Goal: Check status: Check status

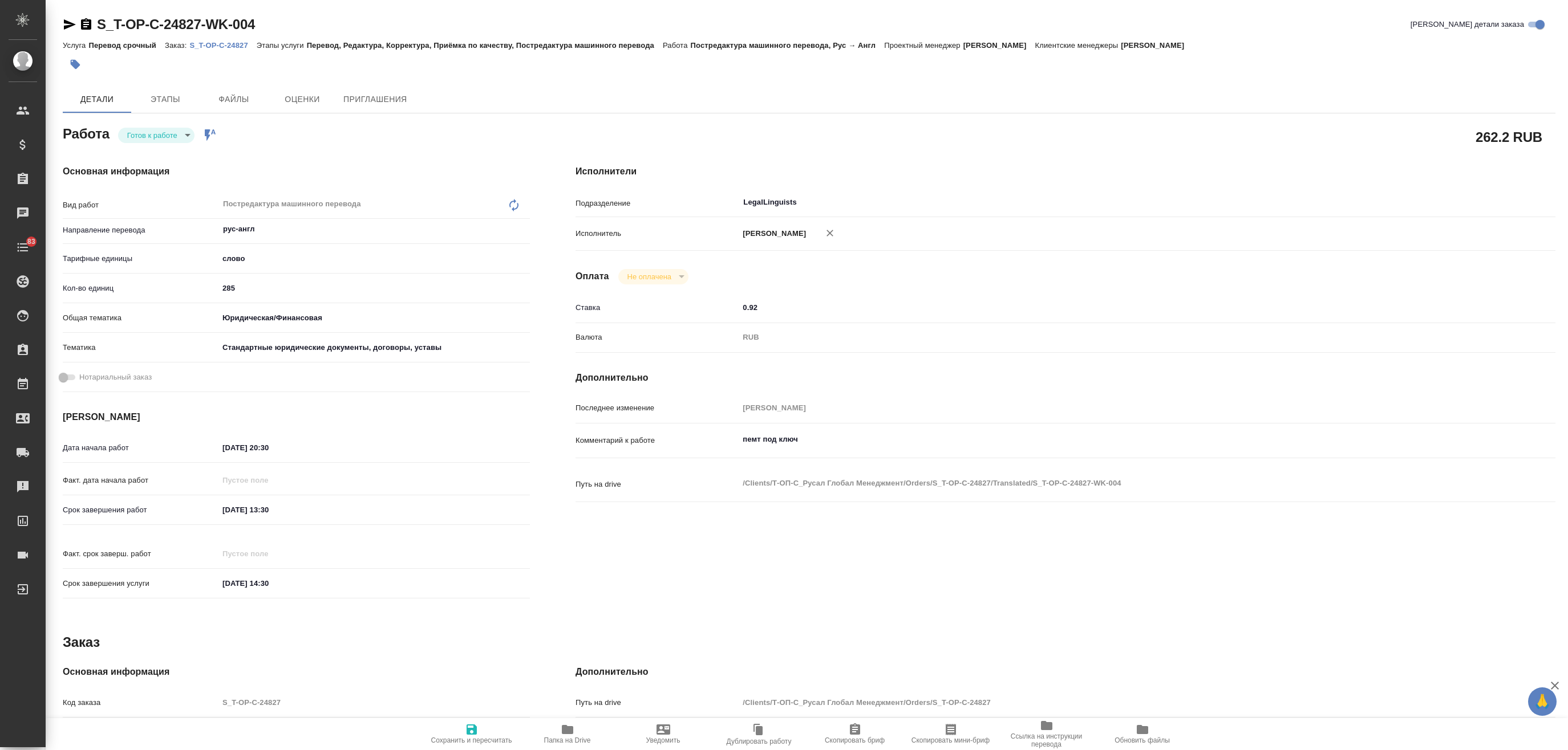
type textarea "x"
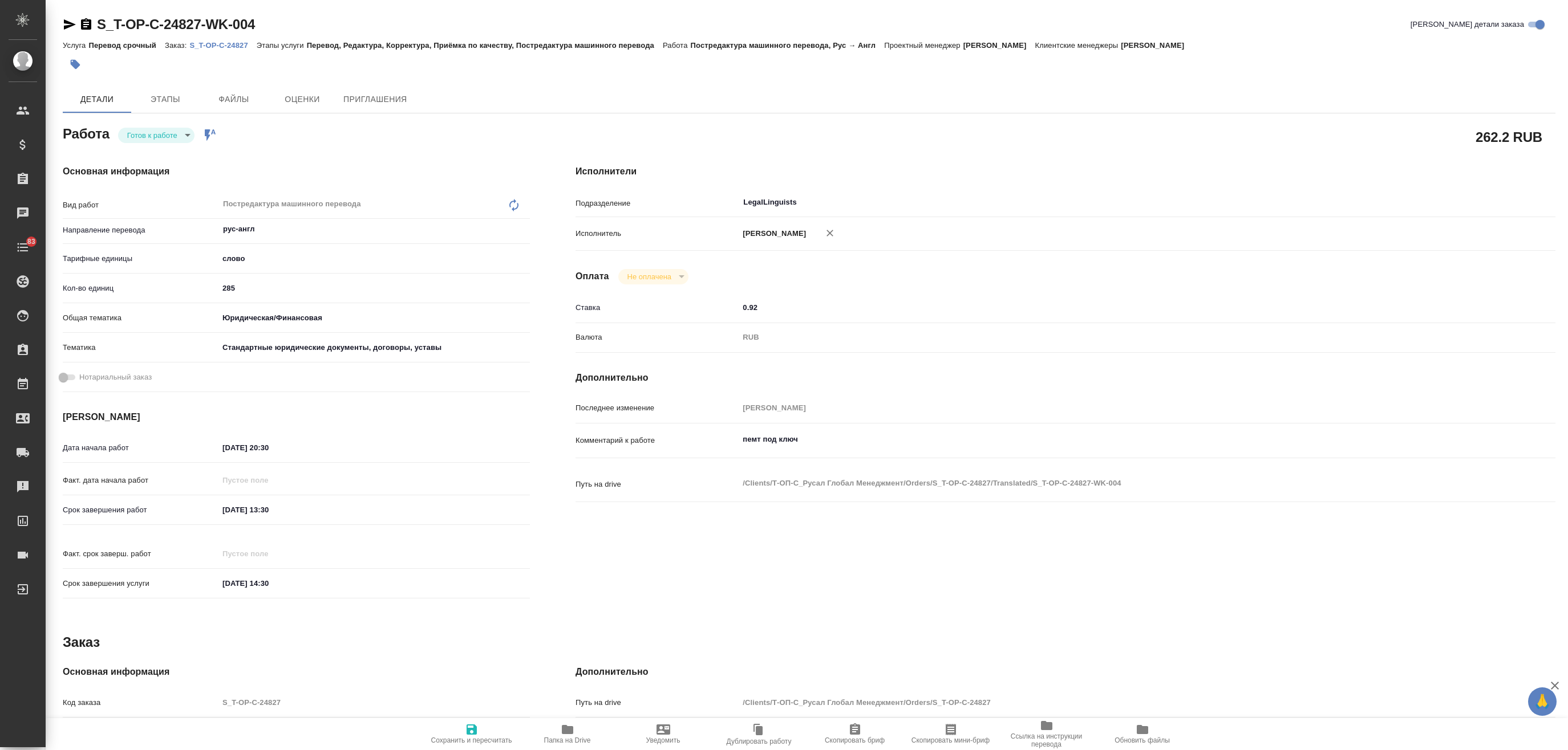
type textarea "x"
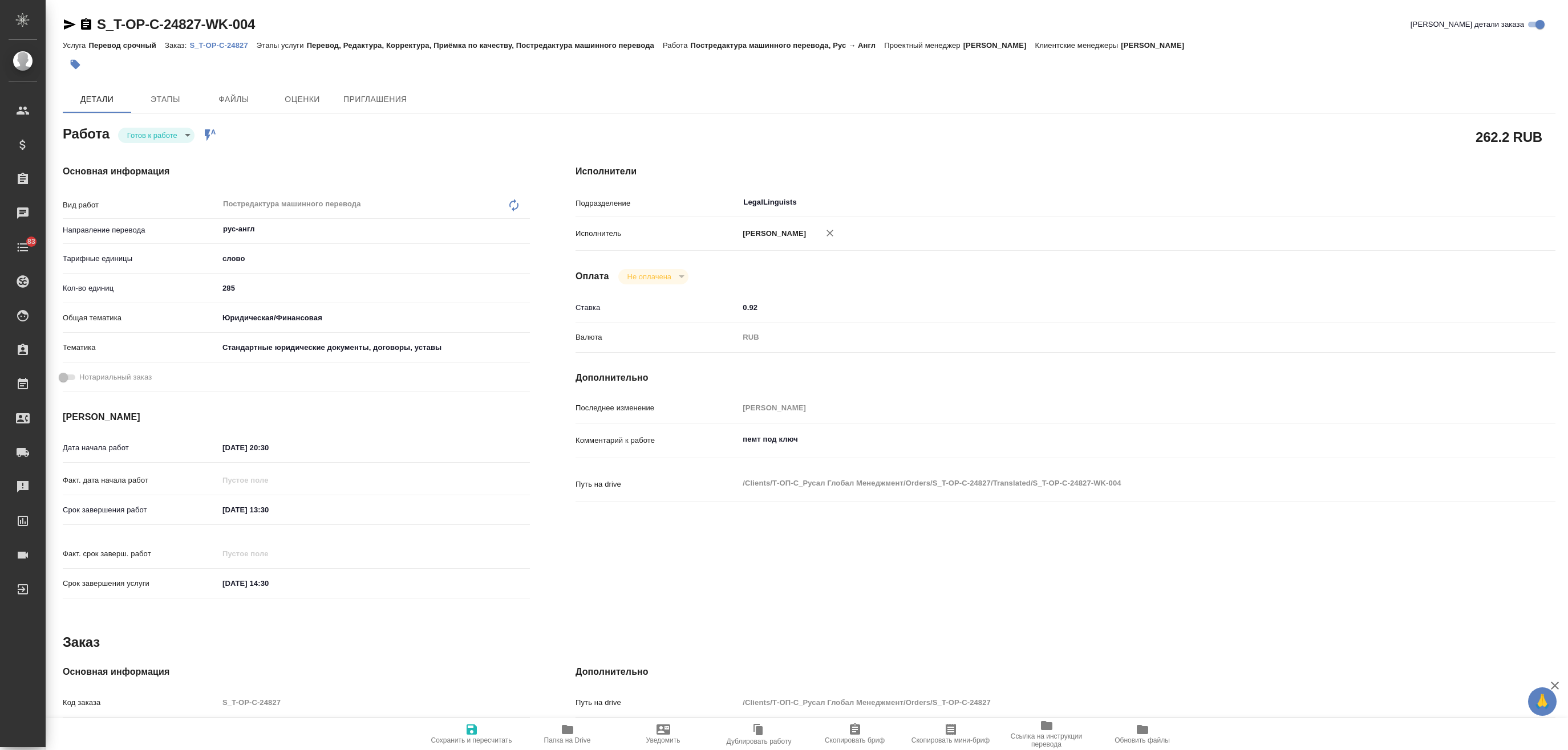
click at [225, 46] on p "S_T-OP-C-24827" at bounding box center [223, 45] width 67 height 9
type textarea "x"
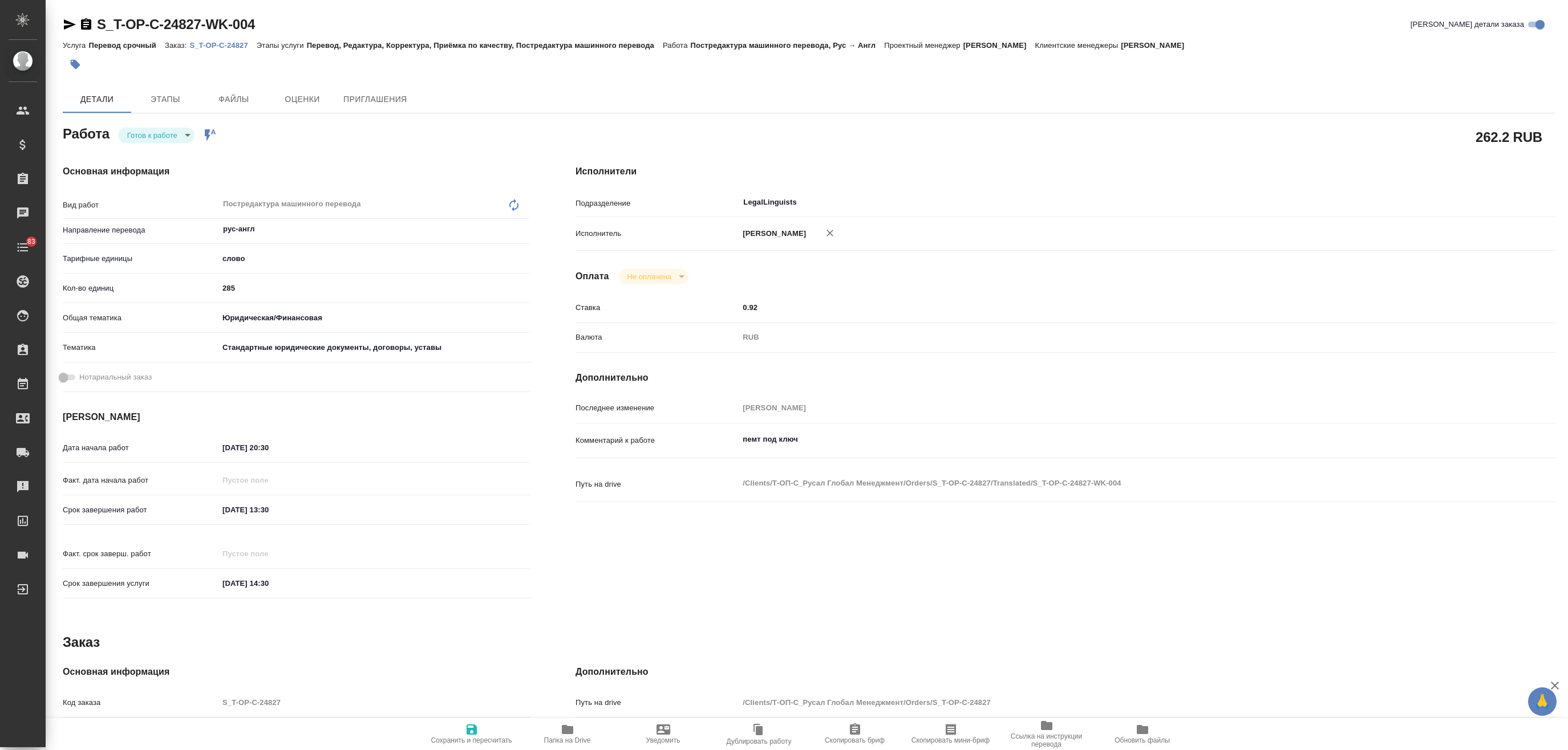
type textarea "x"
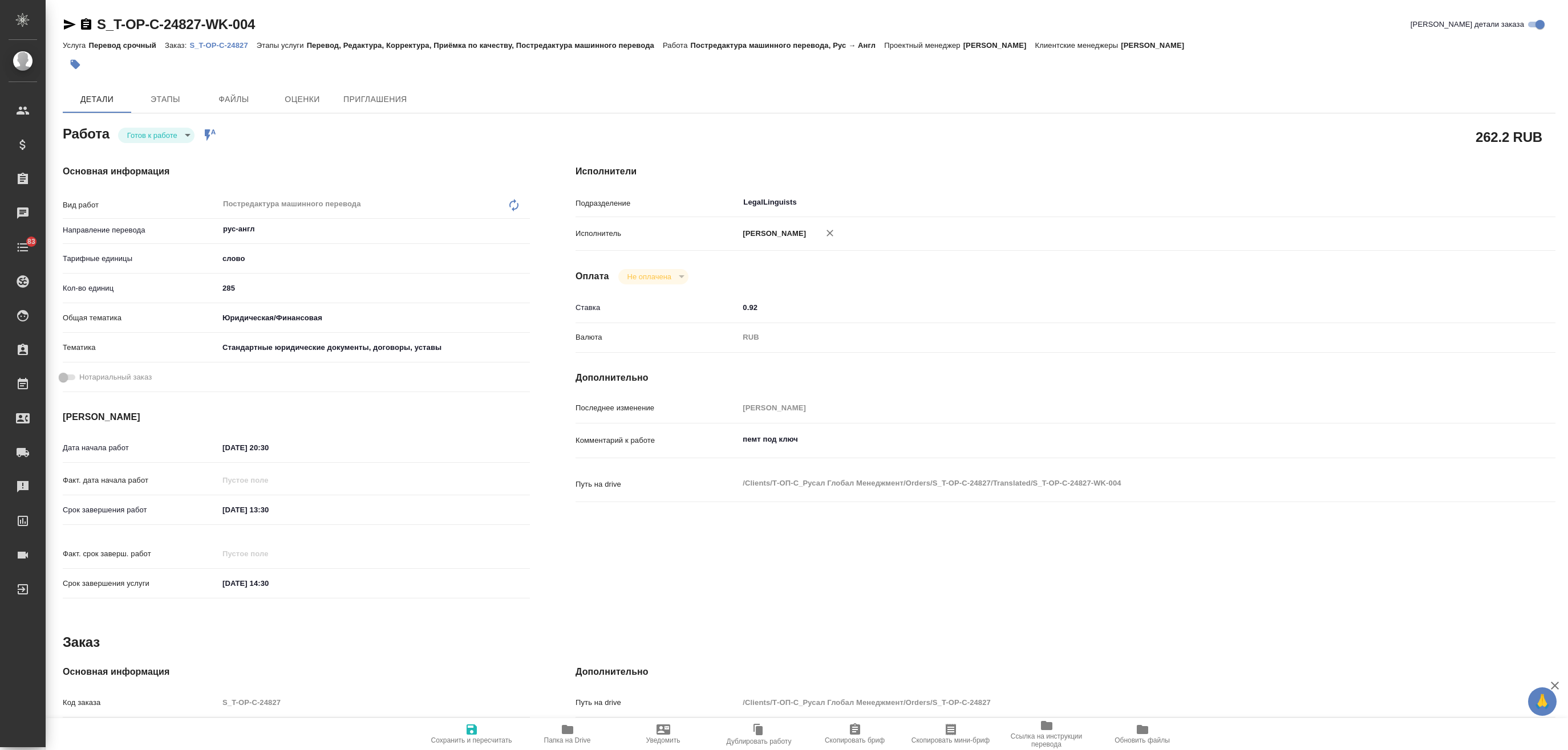
type textarea "x"
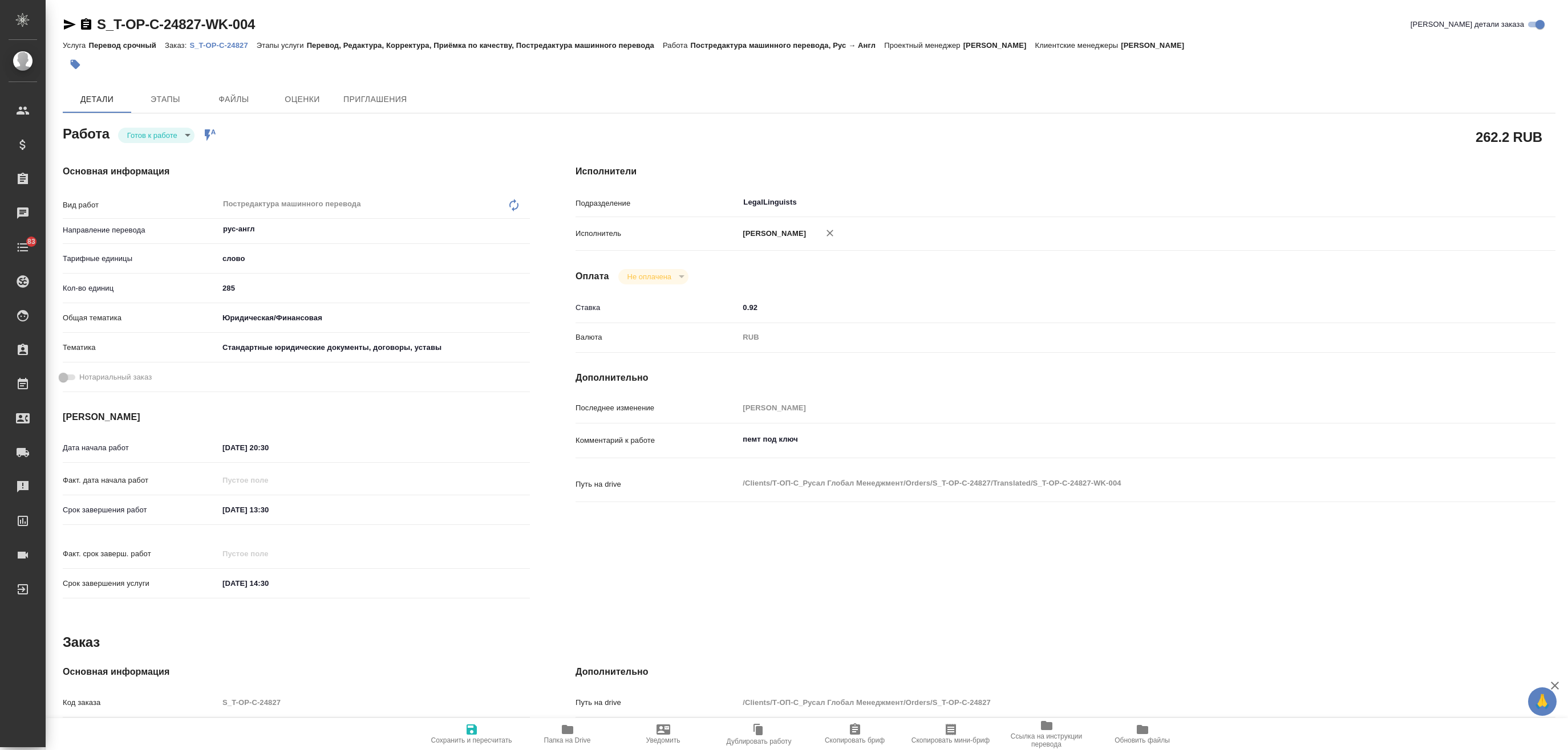
type textarea "x"
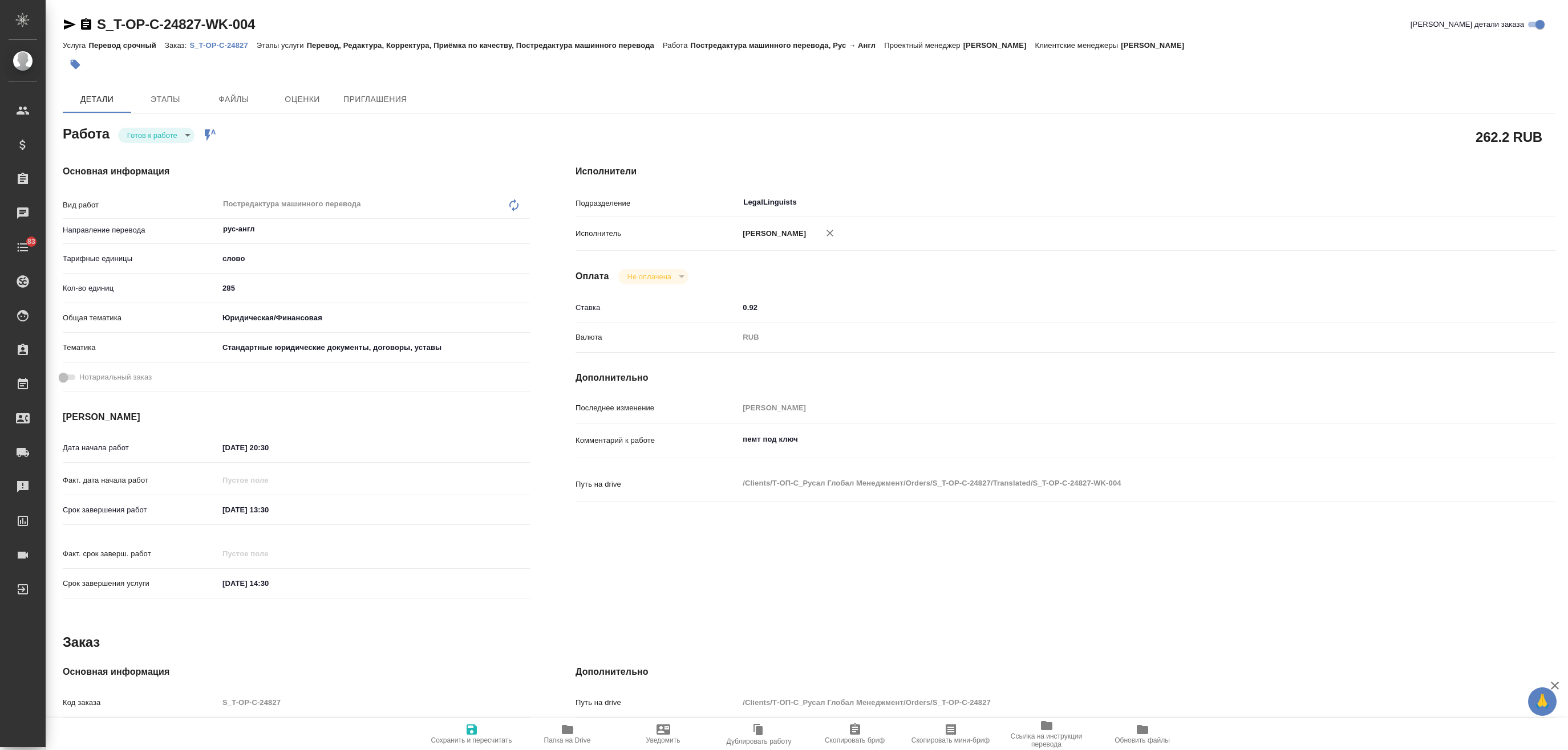
type textarea "x"
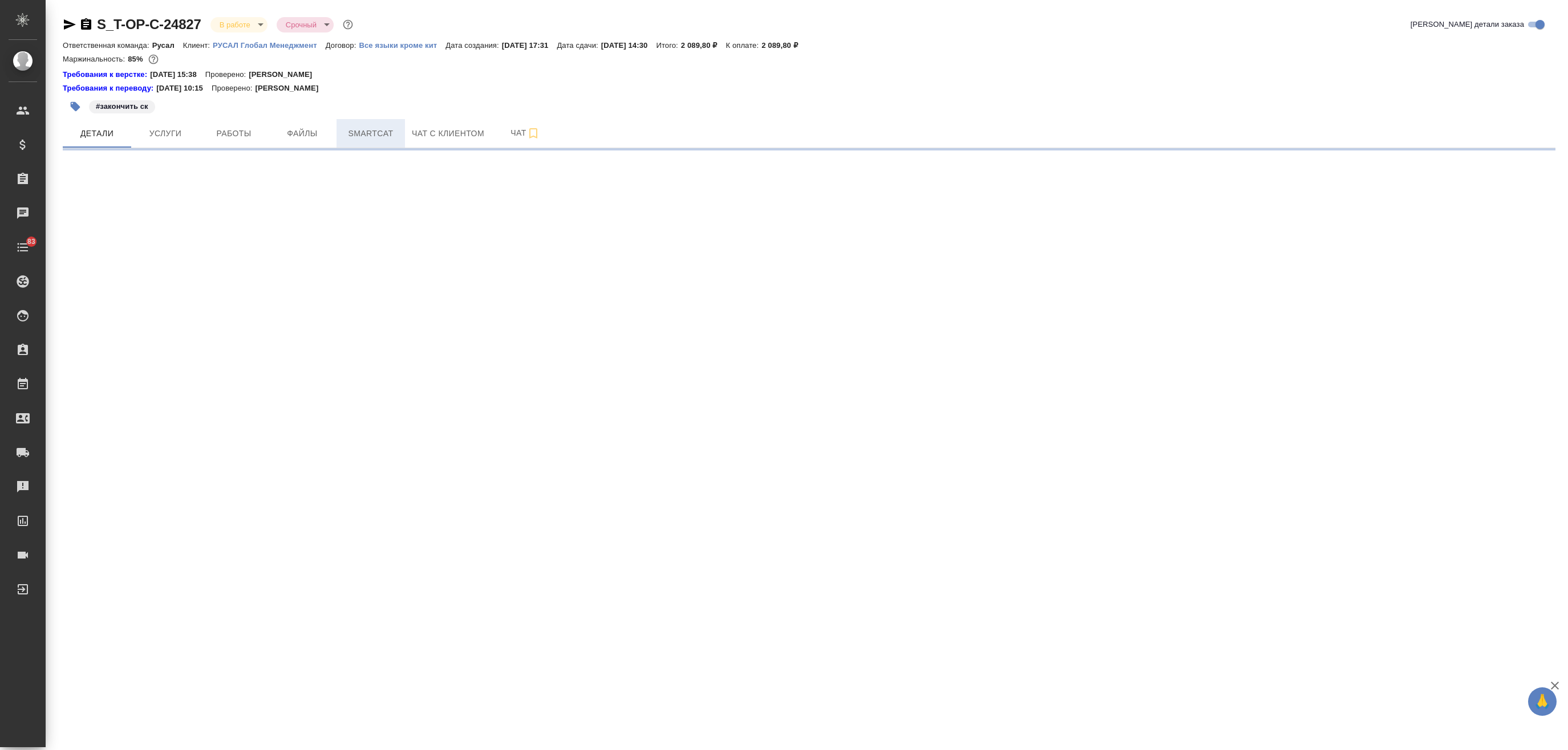
select select "RU"
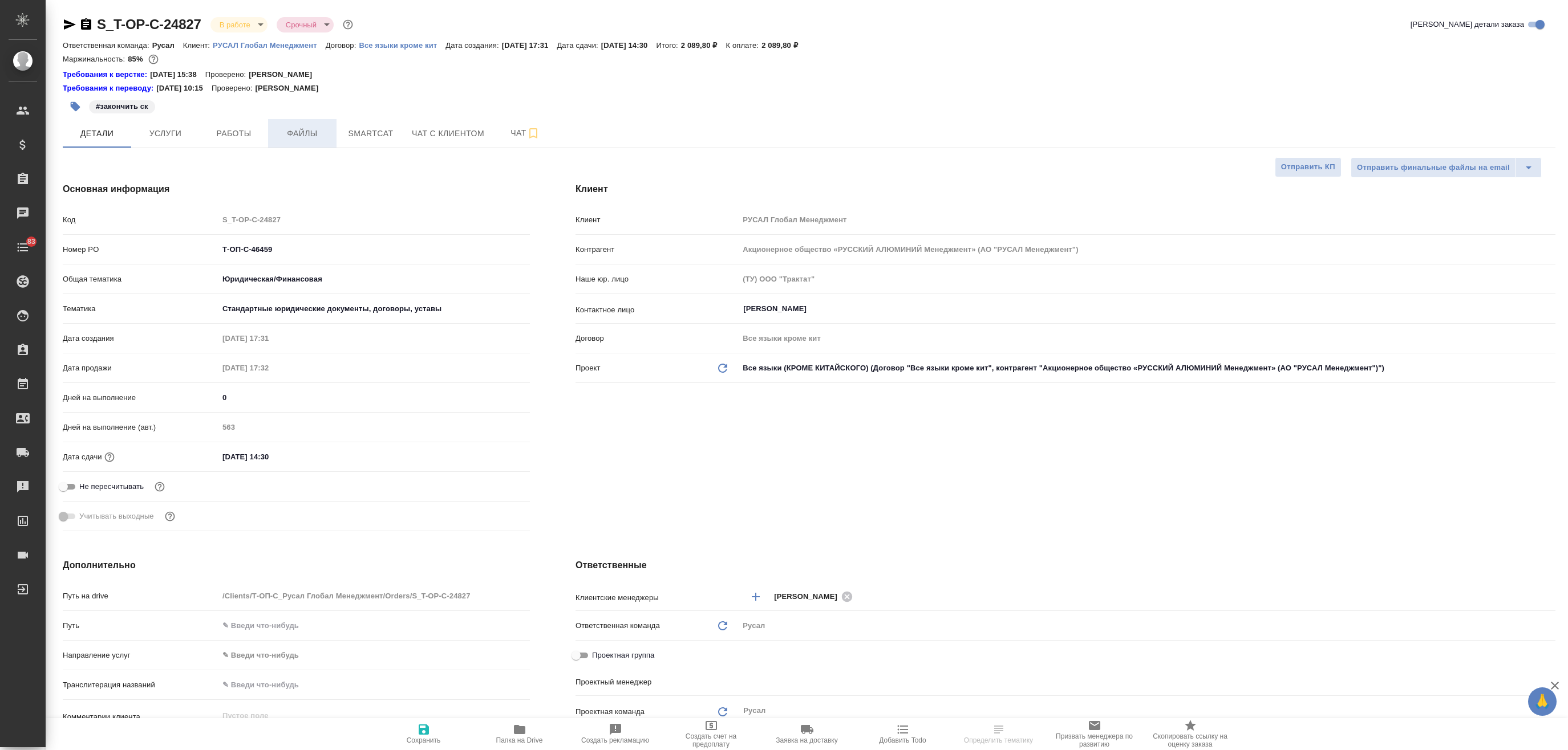
type textarea "x"
type input "[PERSON_NAME]"
click at [376, 126] on span "Smartcat" at bounding box center [370, 134] width 54 height 14
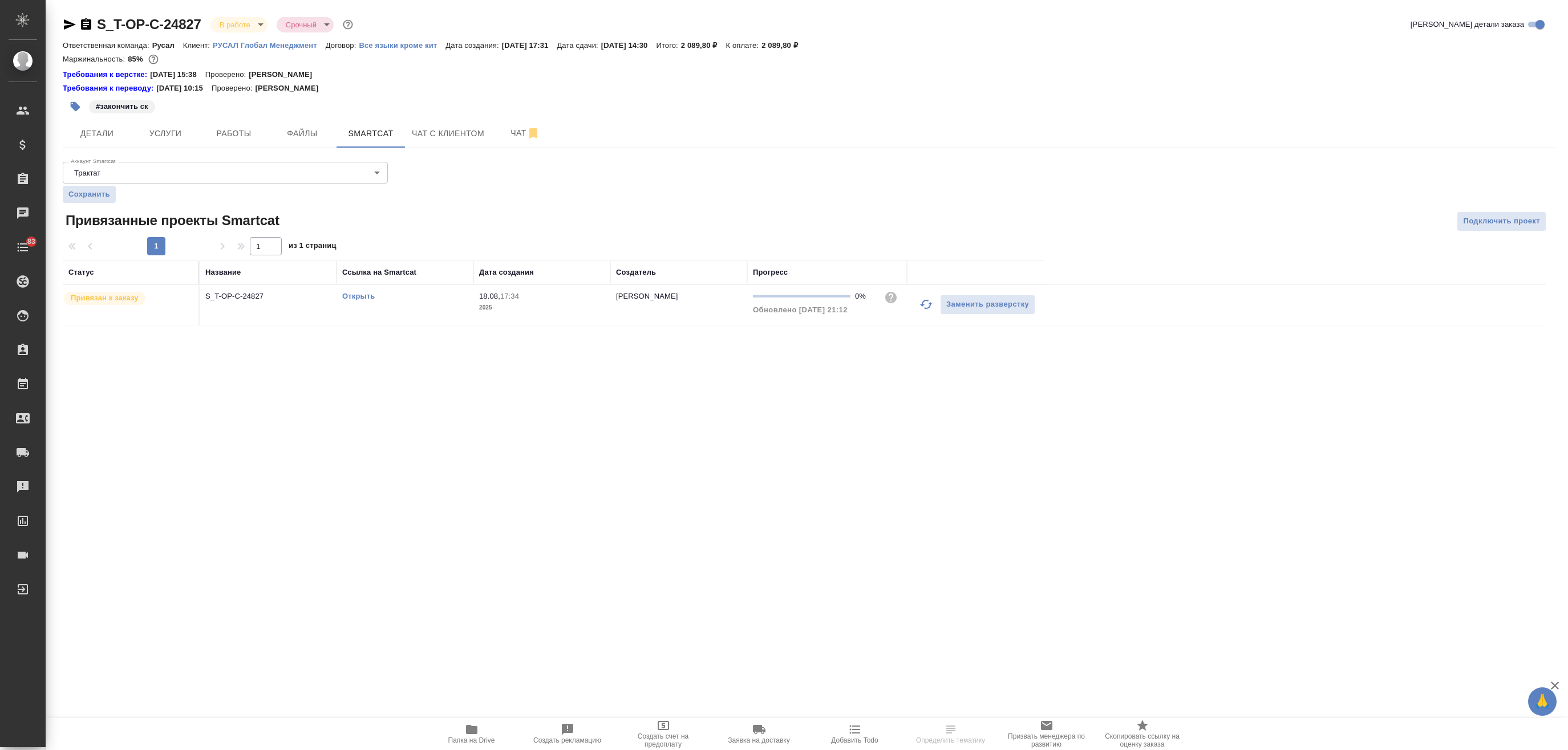
click at [363, 298] on link "Открыть" at bounding box center [358, 297] width 32 height 9
